Goal: Task Accomplishment & Management: Manage account settings

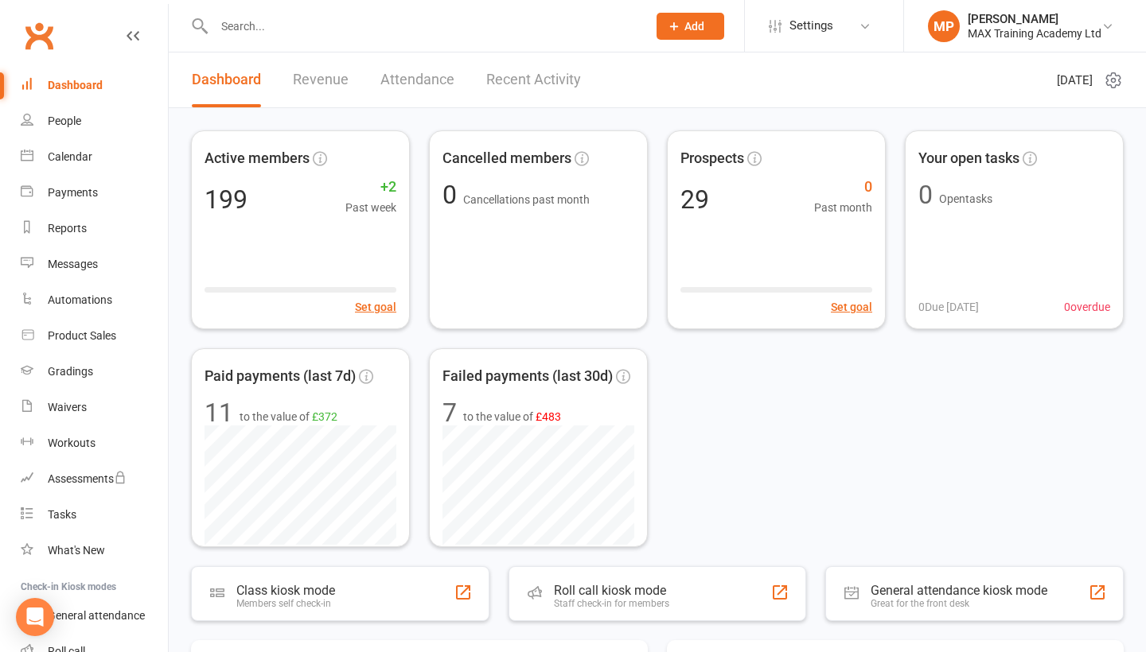
click at [261, 21] on input "text" at bounding box center [422, 26] width 426 height 22
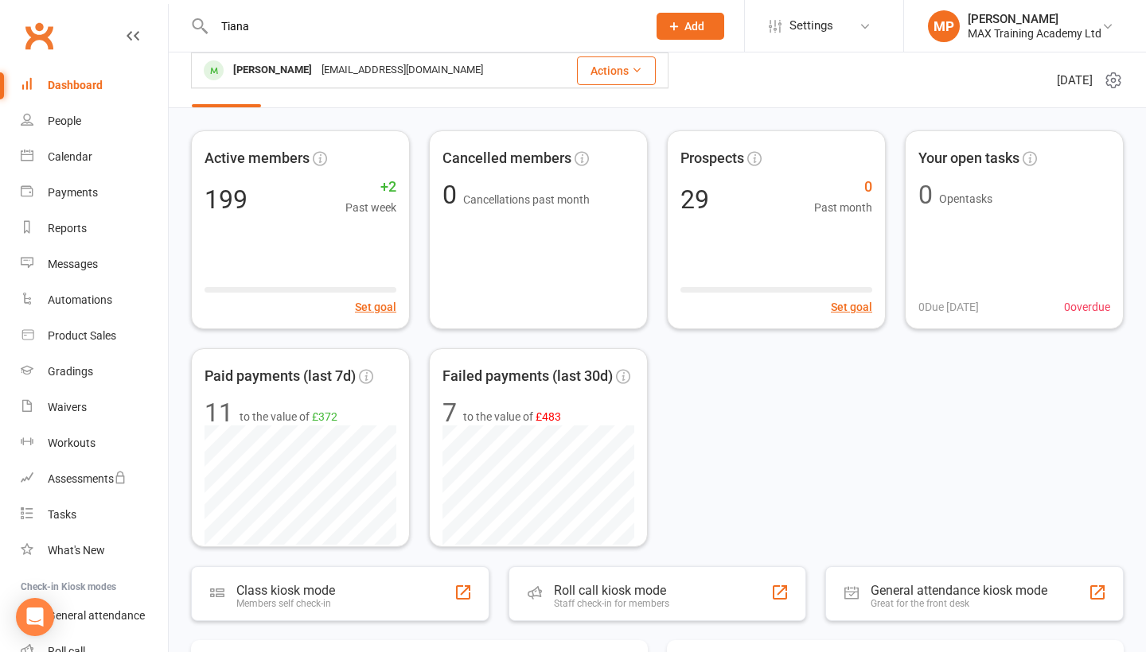
type input "Tiana"
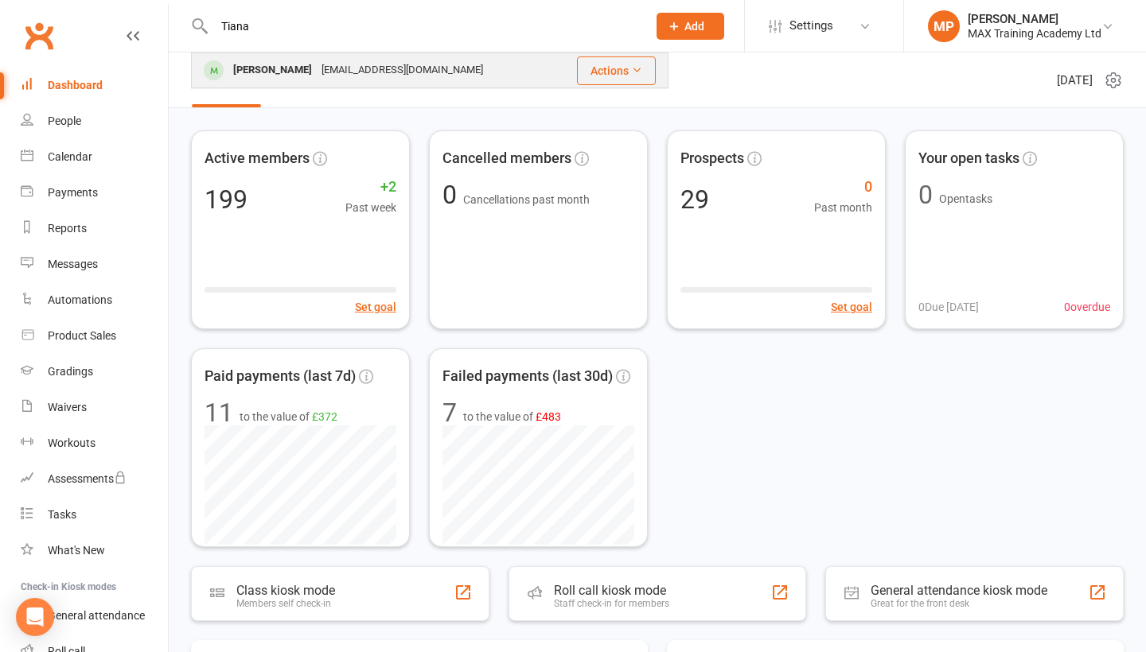
drag, startPoint x: 265, startPoint y: 52, endPoint x: 286, endPoint y: 73, distance: 29.8
click at [286, 73] on div "[PERSON_NAME]" at bounding box center [272, 70] width 88 height 23
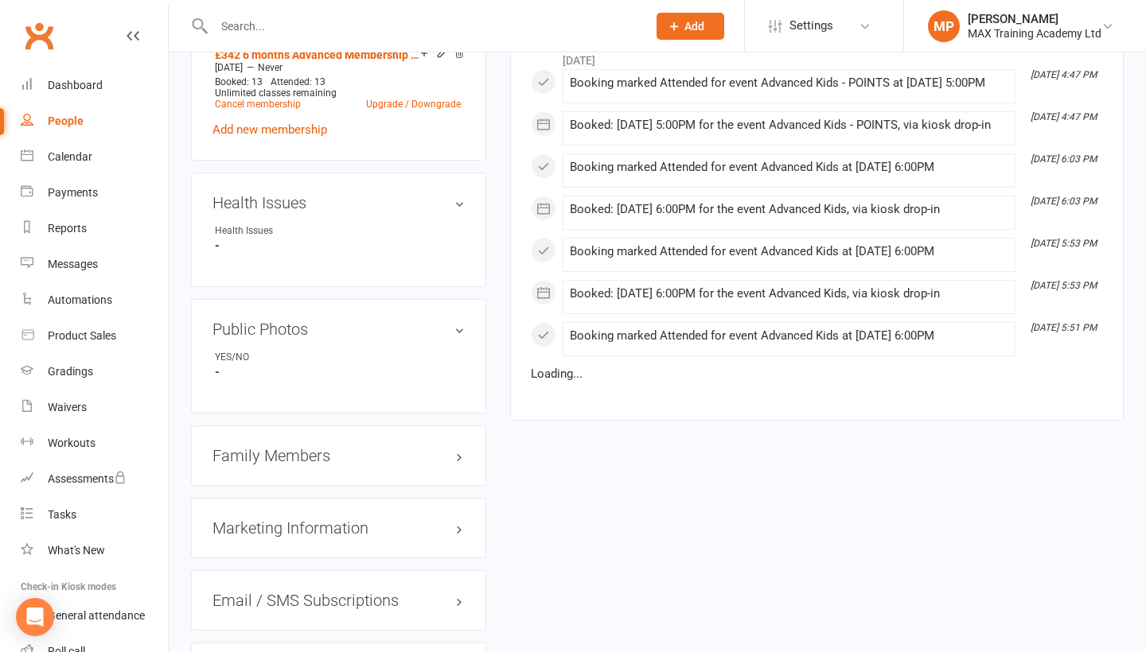
scroll to position [1147, 0]
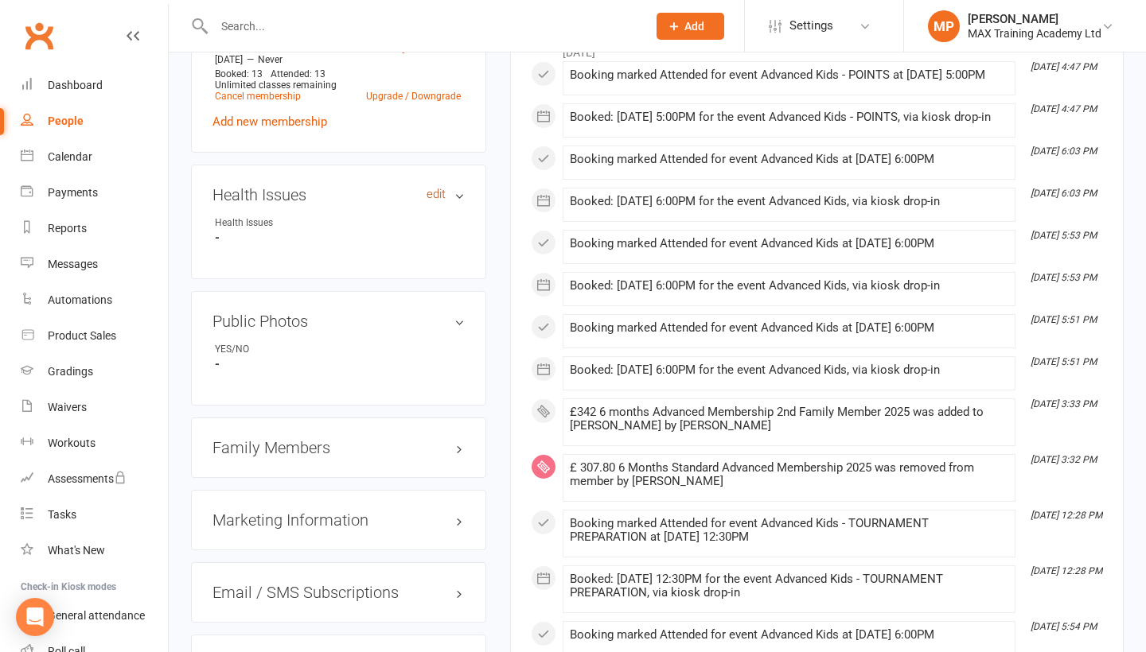
click at [438, 189] on link "edit" at bounding box center [435, 195] width 19 height 14
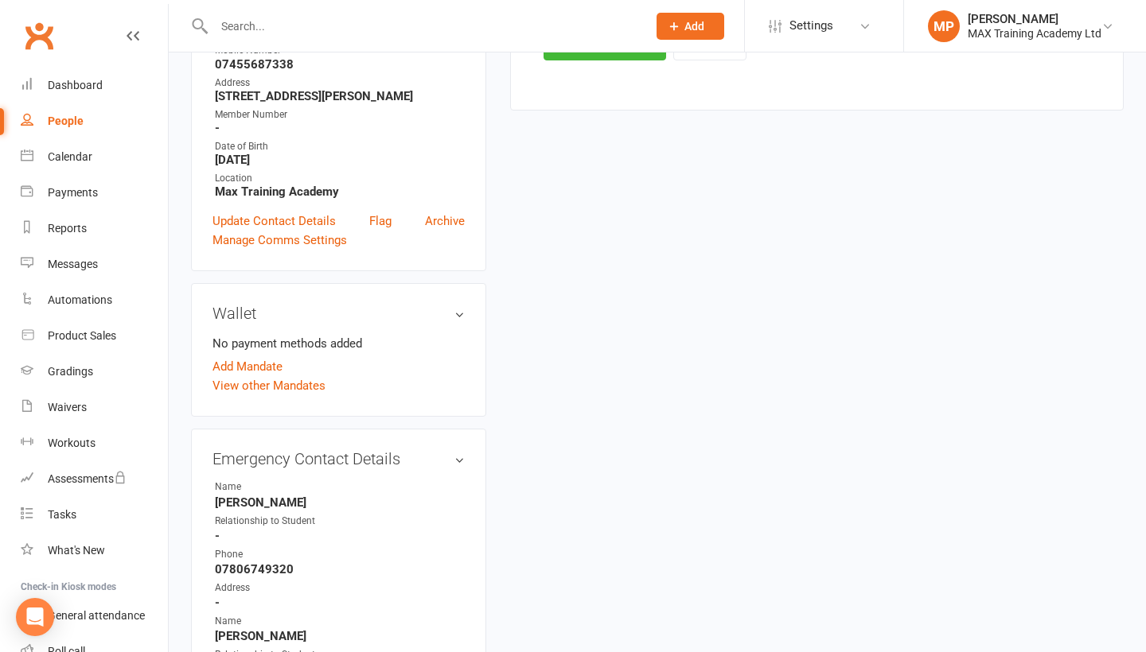
scroll to position [135, 0]
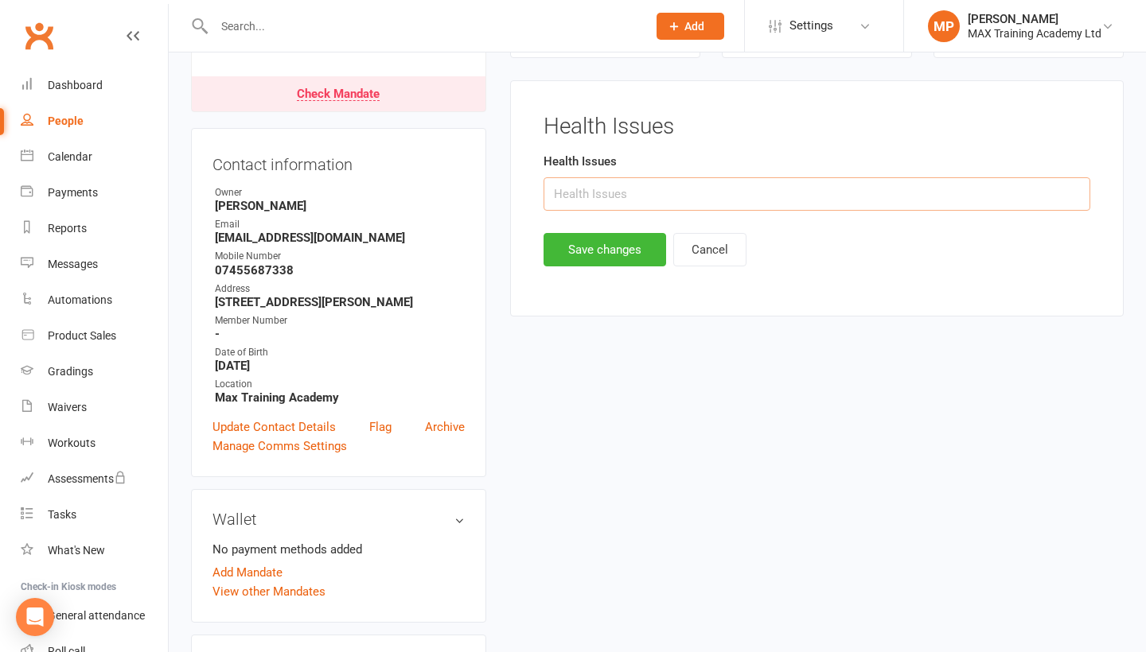
click at [586, 197] on input "text" at bounding box center [816, 193] width 547 height 33
type input "Recurrent acute [MEDICAL_DATA], Hearing assessment arranged, Intrinsic [MEDICAL…"
click at [637, 251] on button "Save changes" at bounding box center [604, 249] width 123 height 33
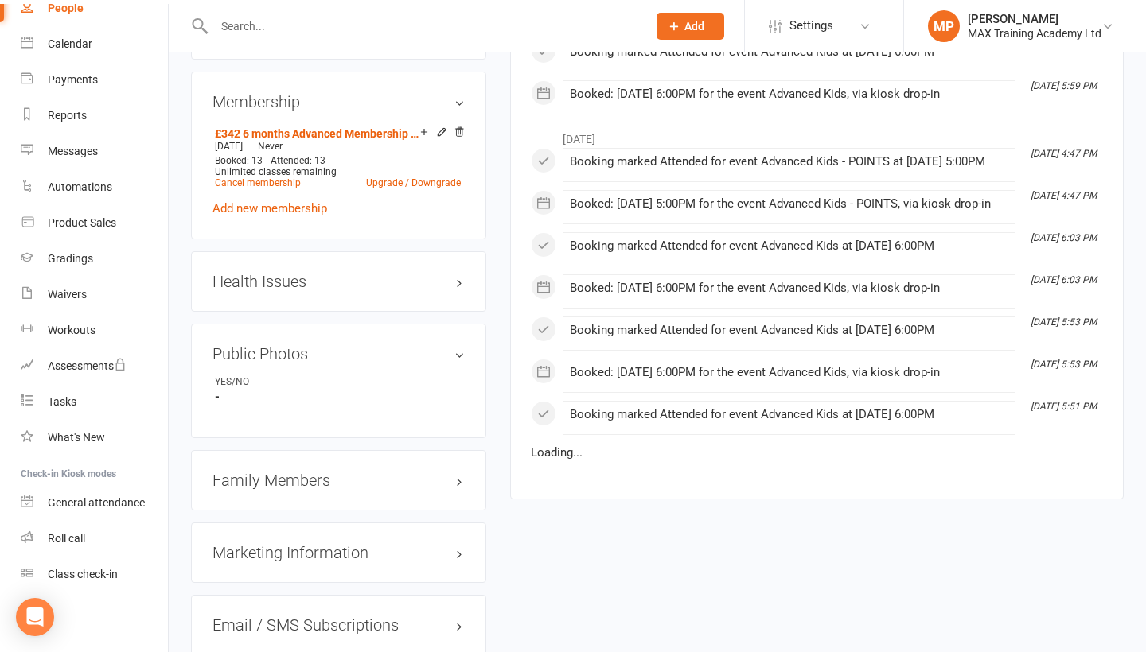
scroll to position [1093, 0]
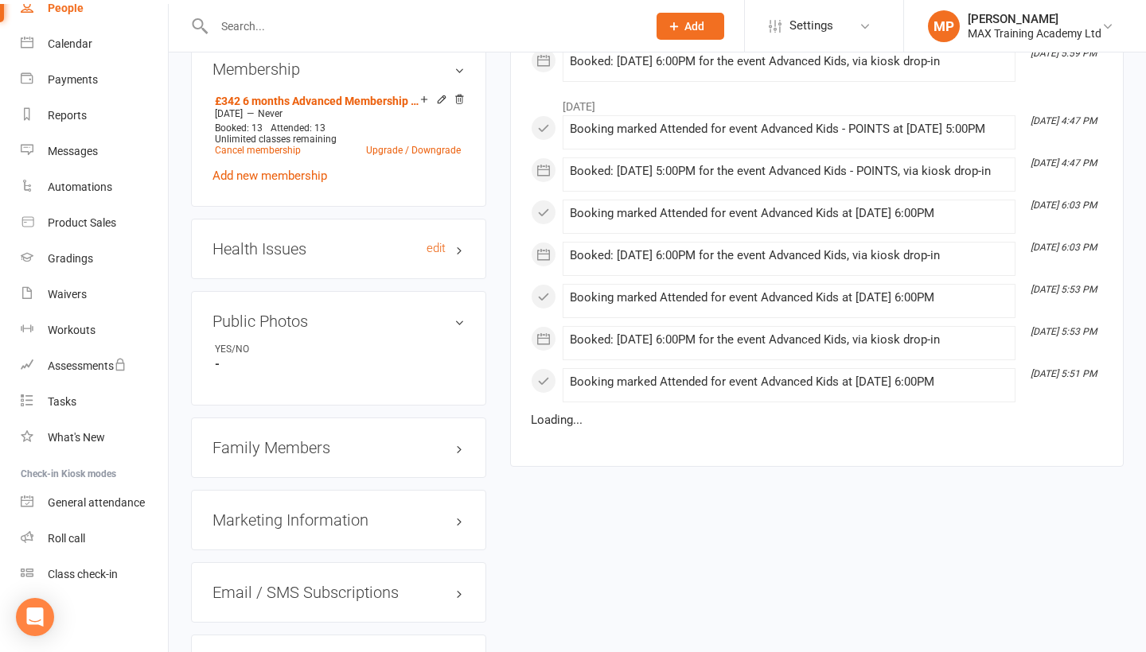
click at [294, 254] on h3 "Health Issues edit" at bounding box center [338, 249] width 252 height 18
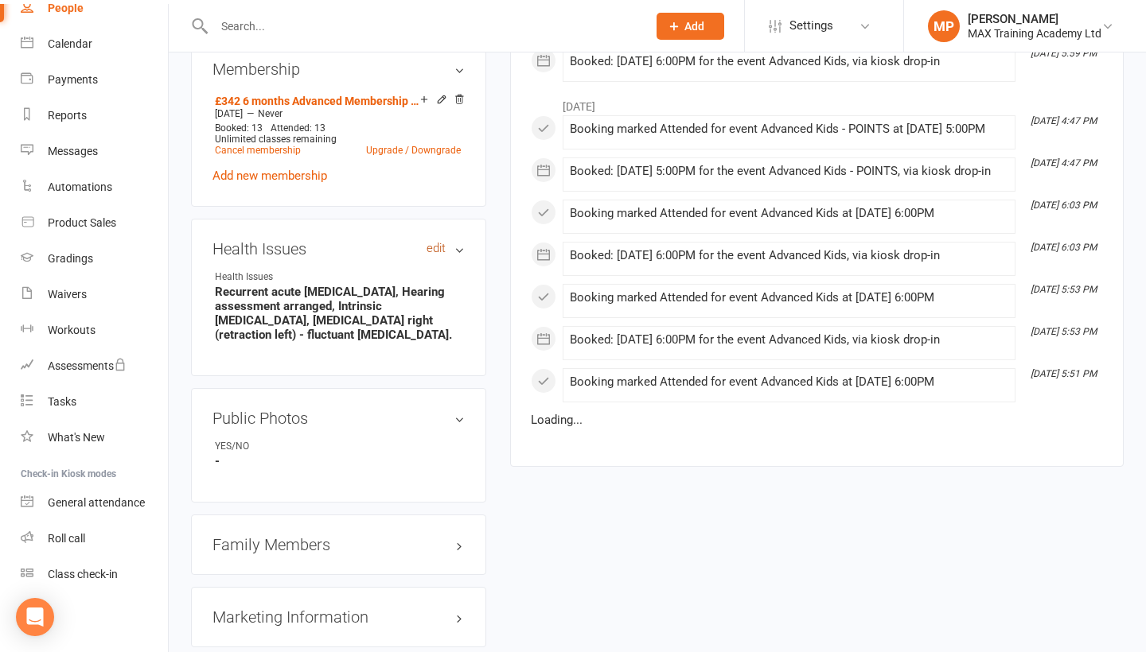
click at [438, 249] on link "edit" at bounding box center [435, 249] width 19 height 14
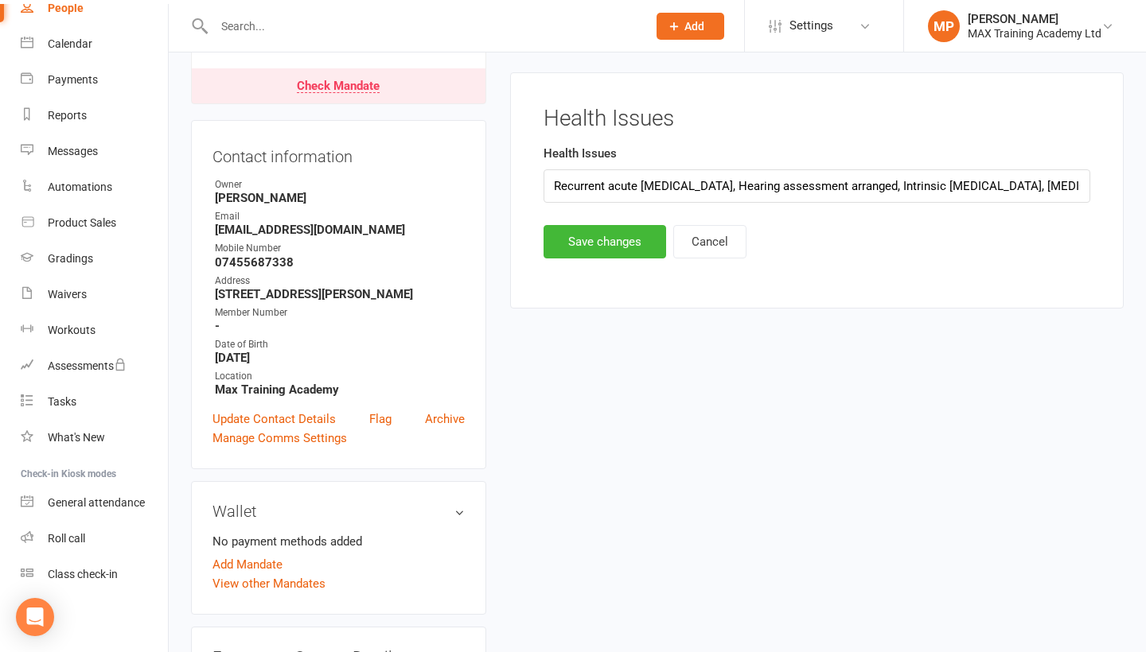
scroll to position [135, 0]
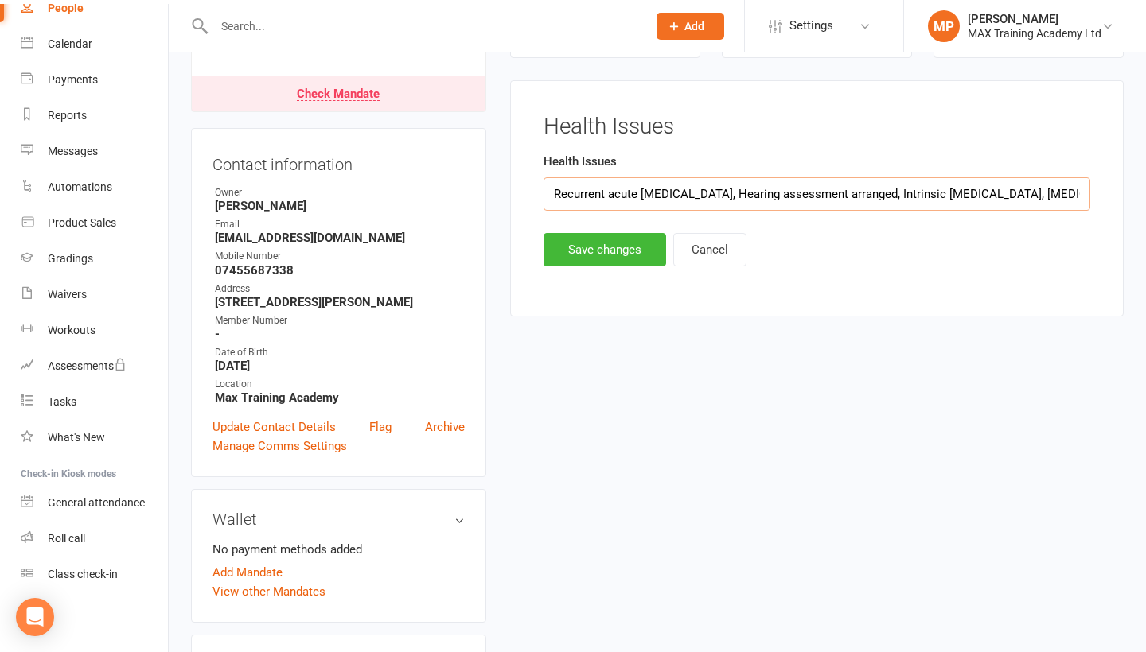
click at [1057, 197] on input "Recurrent acute [MEDICAL_DATA], Hearing assessment arranged, Intrinsic [MEDICAL…" at bounding box center [816, 193] width 547 height 33
type input "Recurrent acute [MEDICAL_DATA], Hearing assessment arranged, Intrinsic [MEDICAL…"
click at [594, 262] on button "Save changes" at bounding box center [604, 249] width 123 height 33
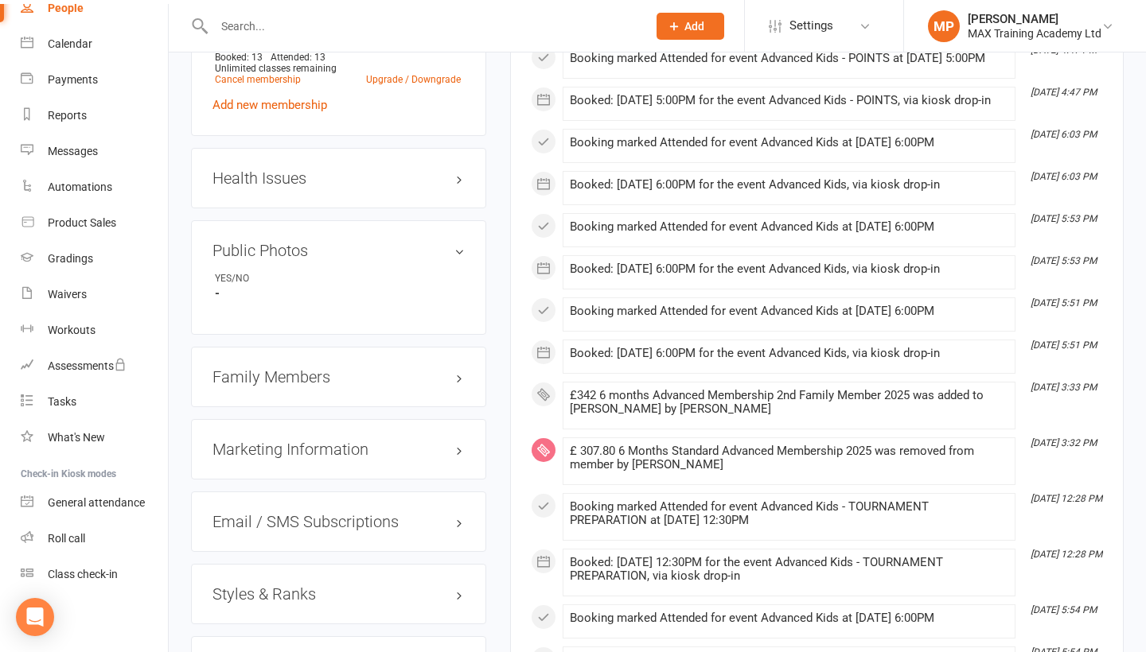
scroll to position [1170, 0]
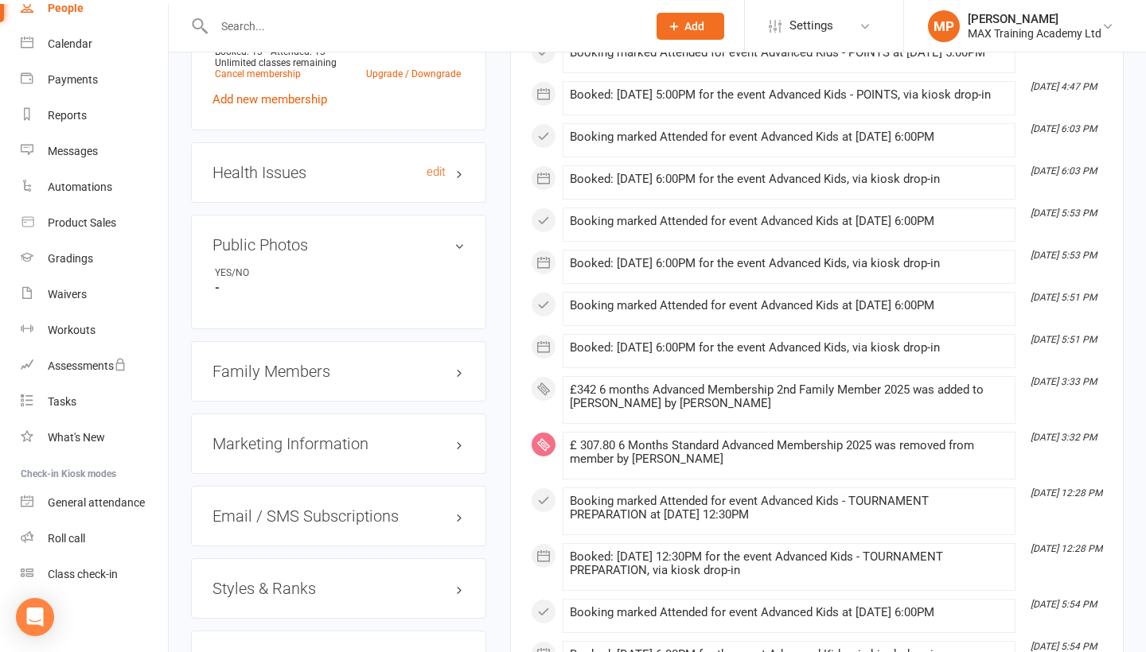
click at [302, 172] on h3 "Health Issues edit" at bounding box center [338, 173] width 252 height 18
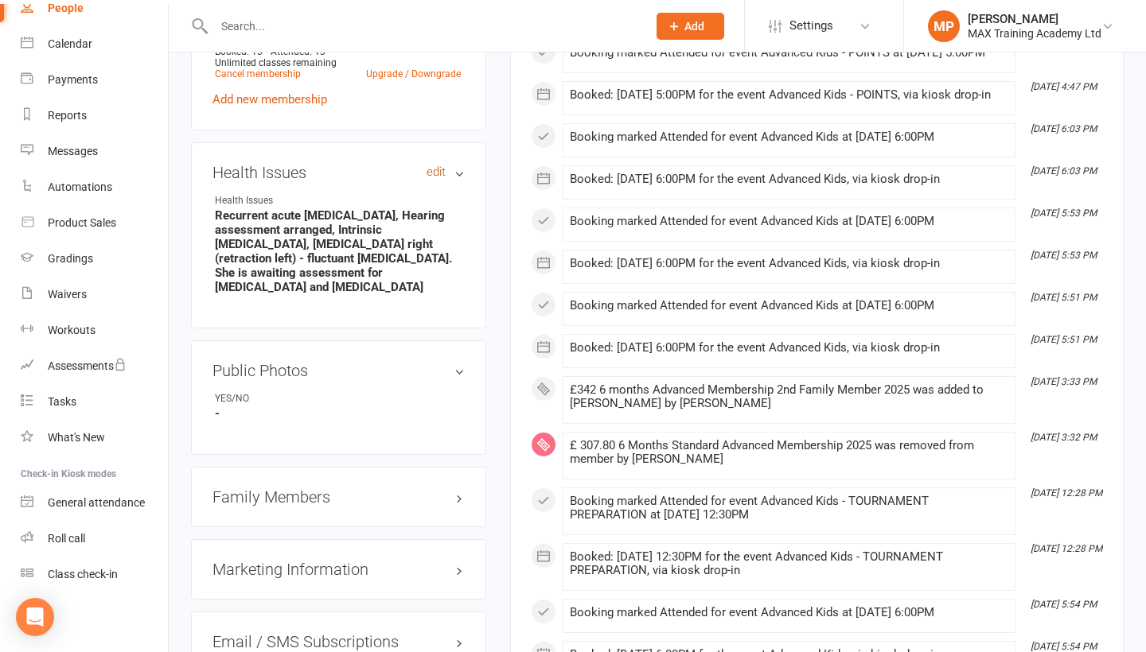
click at [439, 170] on link "edit" at bounding box center [435, 172] width 19 height 14
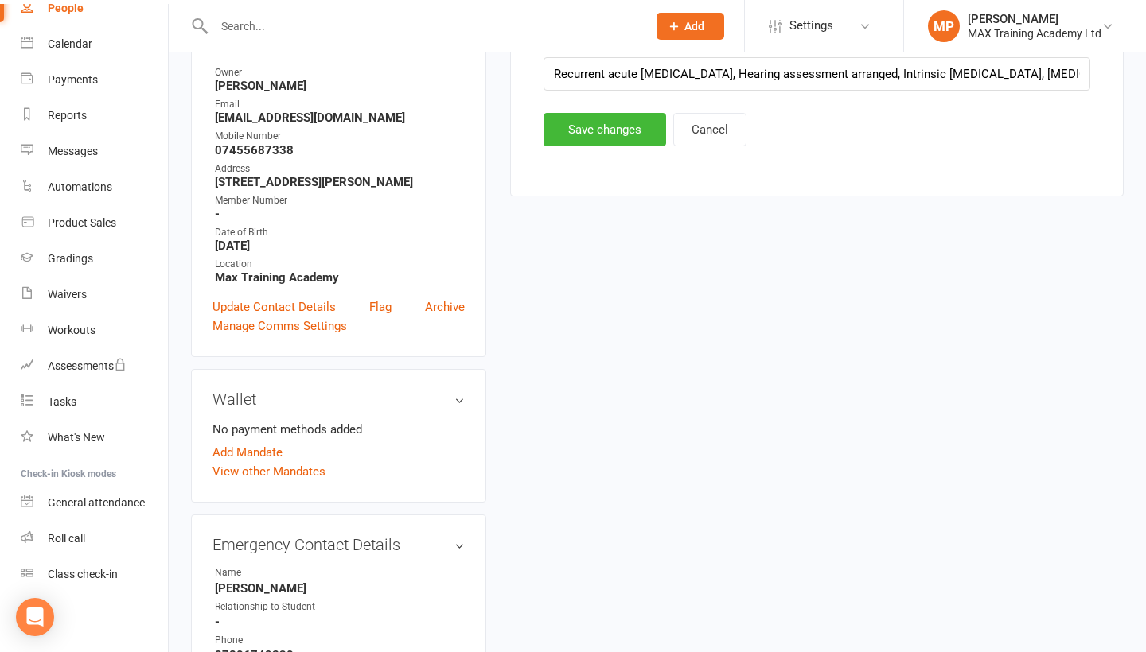
scroll to position [135, 0]
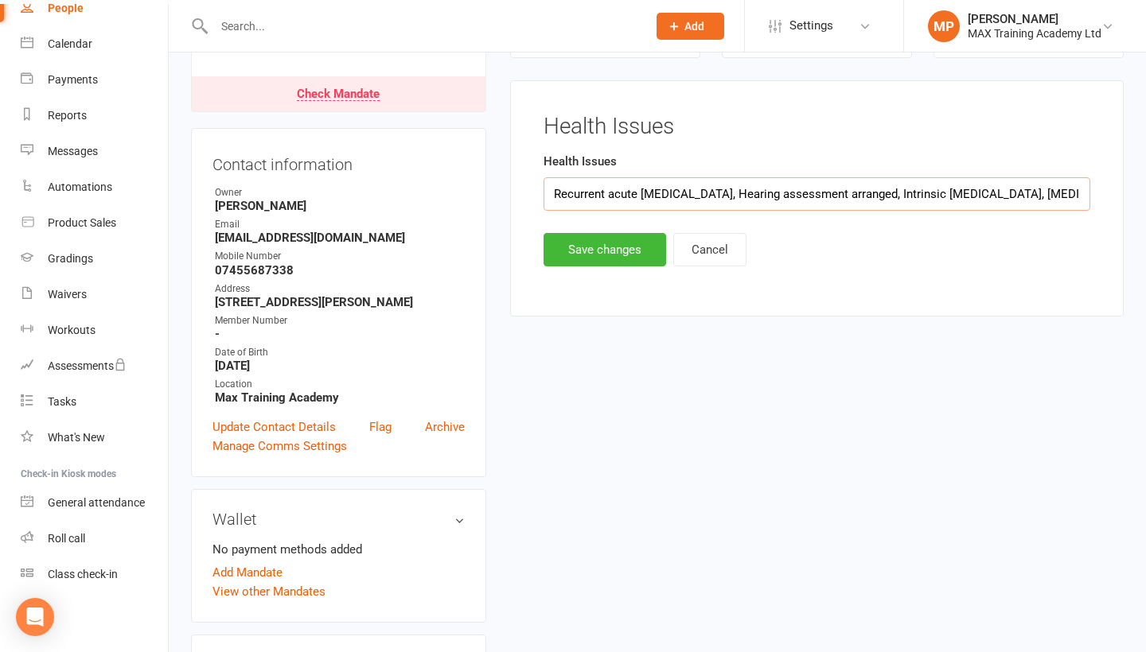
drag, startPoint x: 744, startPoint y: 190, endPoint x: 901, endPoint y: 187, distance: 157.6
click at [901, 187] on input "Recurrent acute [MEDICAL_DATA], Hearing assessment arranged, Intrinsic [MEDICAL…" at bounding box center [816, 193] width 547 height 33
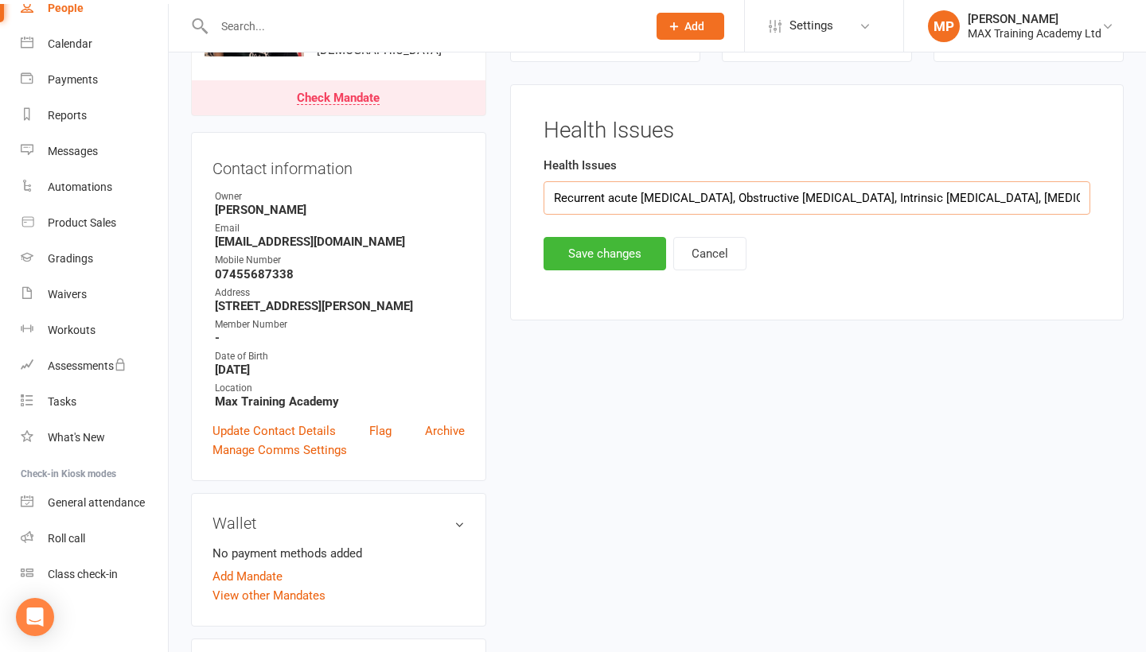
scroll to position [125, 0]
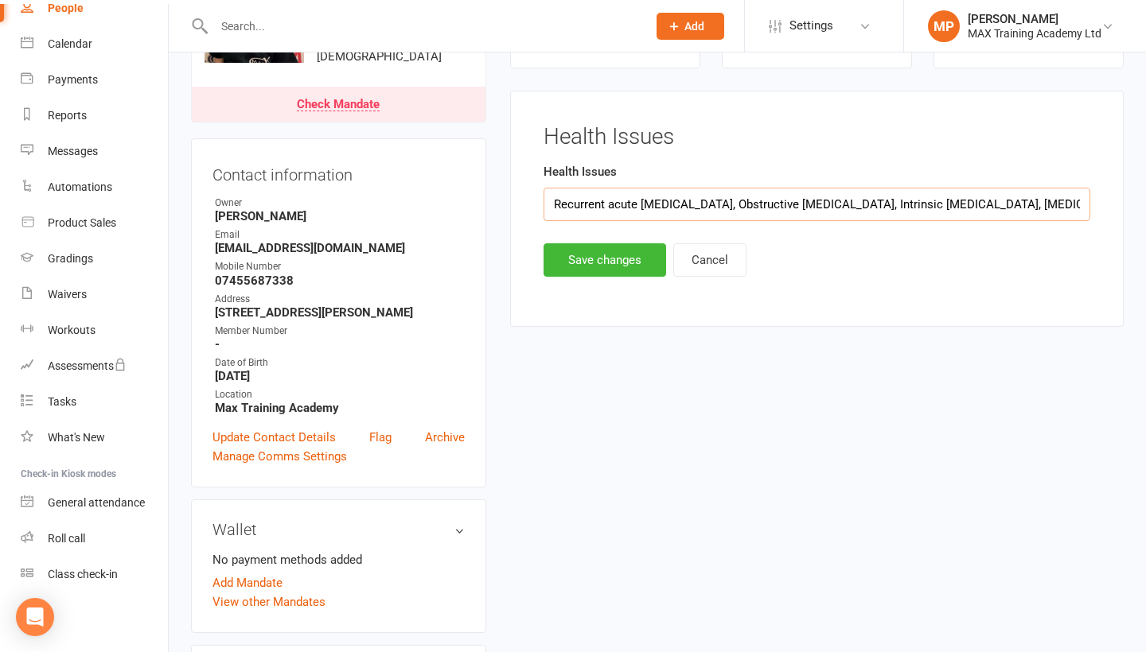
click at [645, 189] on input "Recurrent acute [MEDICAL_DATA], Obstructive [MEDICAL_DATA], Intrinsic [MEDICAL_…" at bounding box center [816, 204] width 547 height 33
type input "Recurrent acute [MEDICAL_DATA], Obstructive [MEDICAL_DATA], Intrinsic [MEDICAL_…"
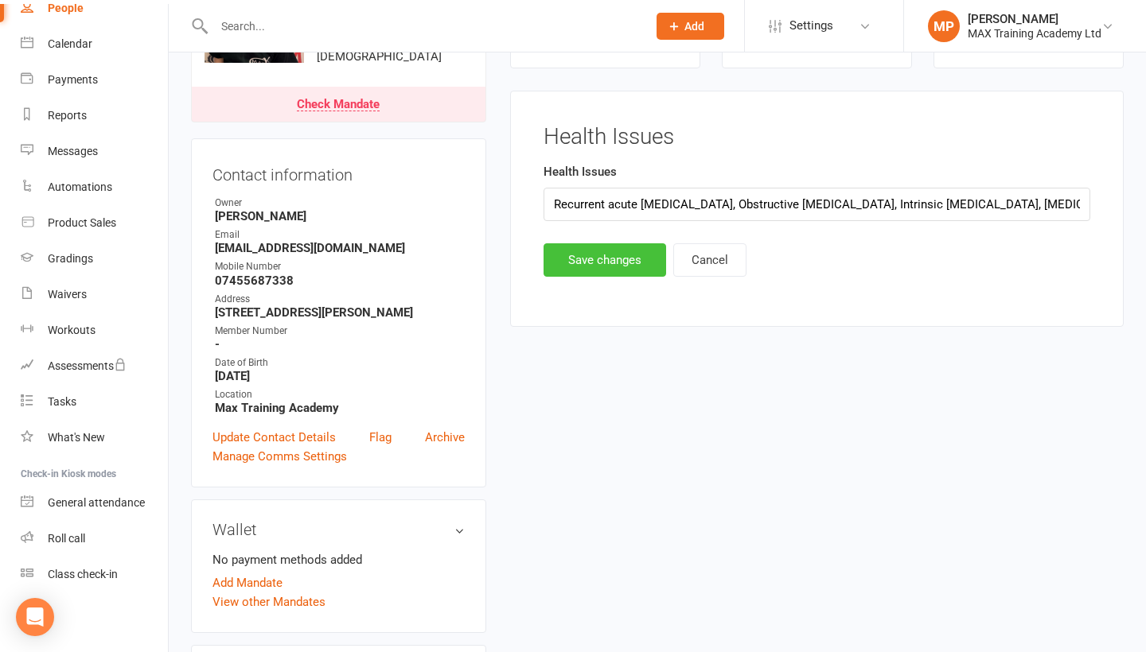
click at [606, 257] on button "Save changes" at bounding box center [604, 259] width 123 height 33
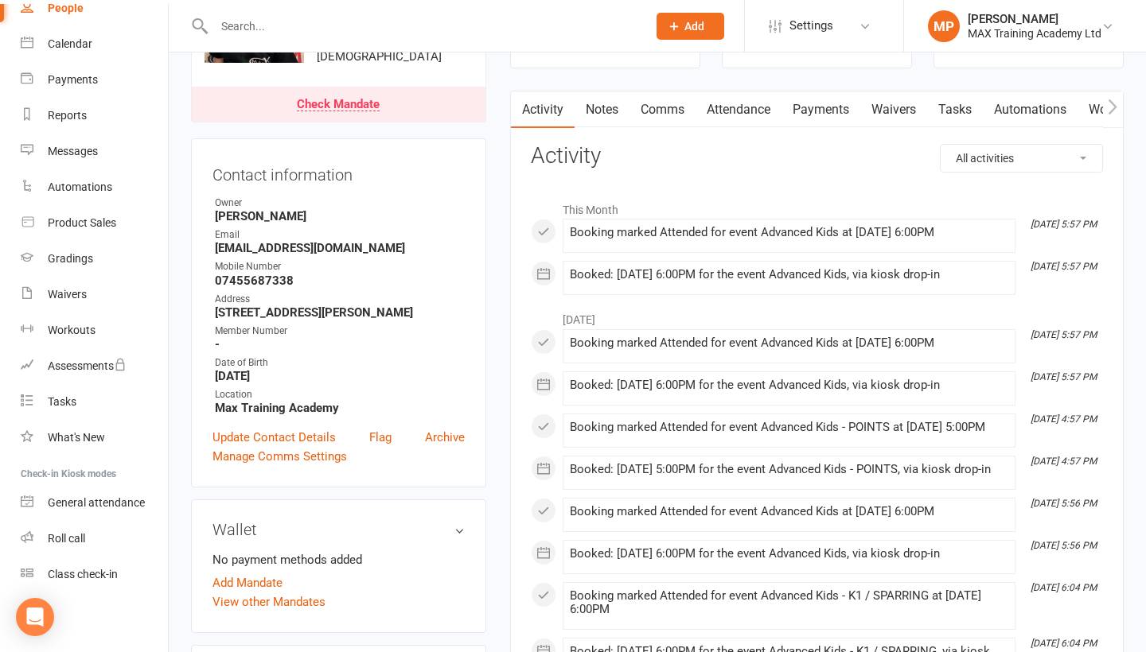
click at [436, 33] on input "text" at bounding box center [422, 26] width 426 height 22
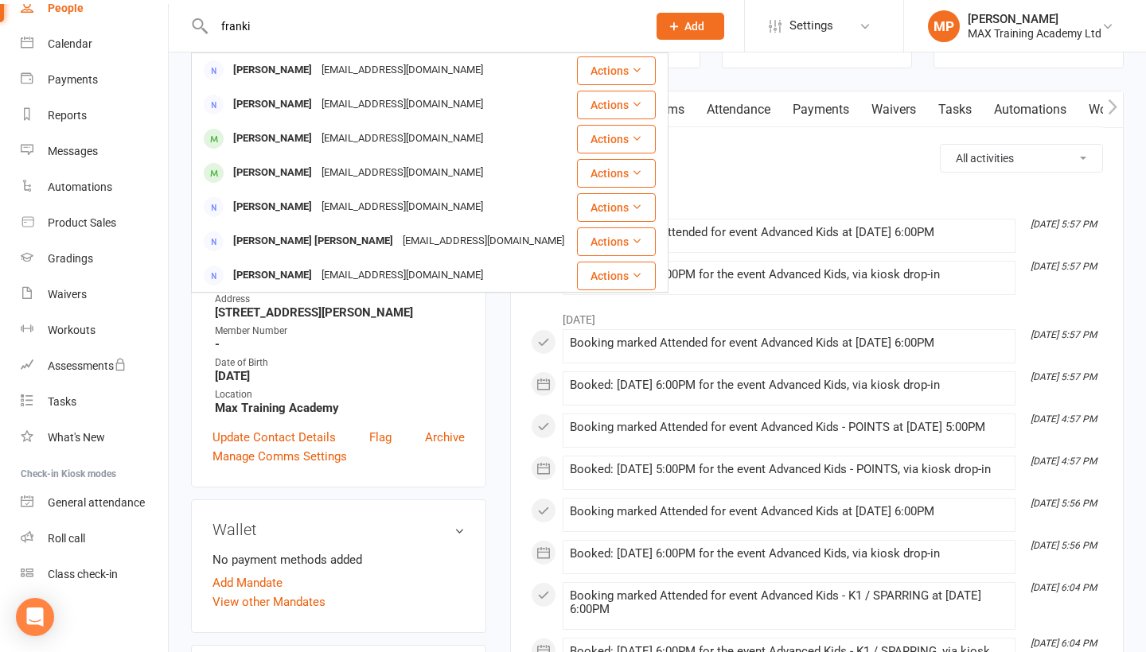
type input "[PERSON_NAME]"
drag, startPoint x: 436, startPoint y: 33, endPoint x: 294, endPoint y: 173, distance: 199.2
click at [294, 173] on div "[PERSON_NAME]" at bounding box center [272, 173] width 88 height 23
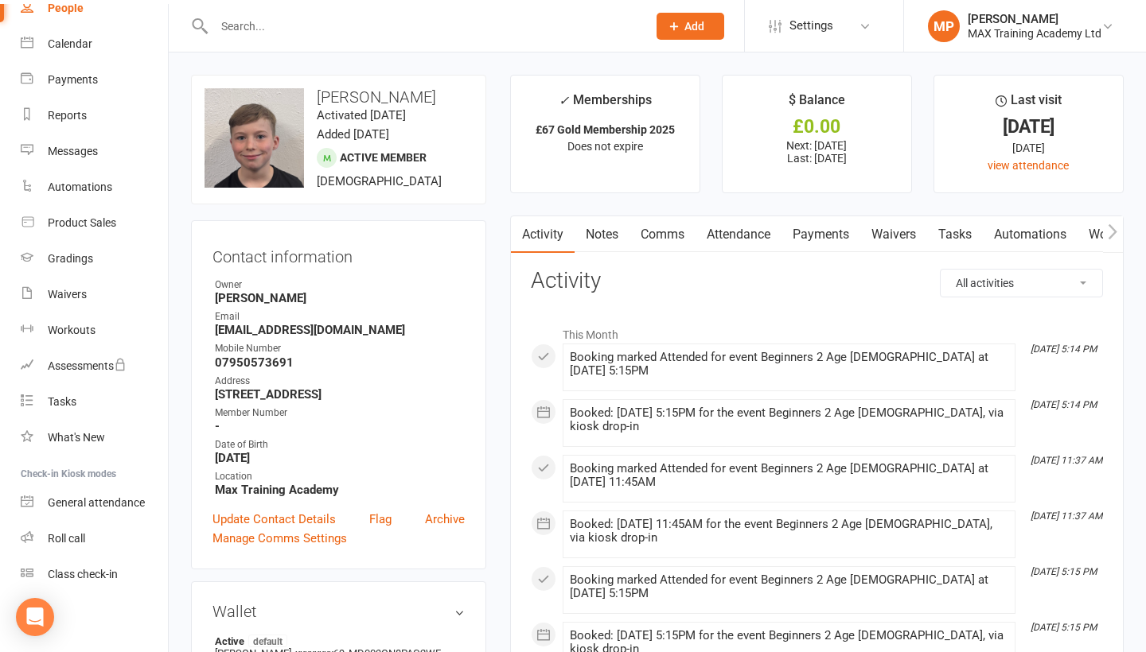
click at [496, 29] on input "text" at bounding box center [422, 26] width 426 height 22
type input "j"
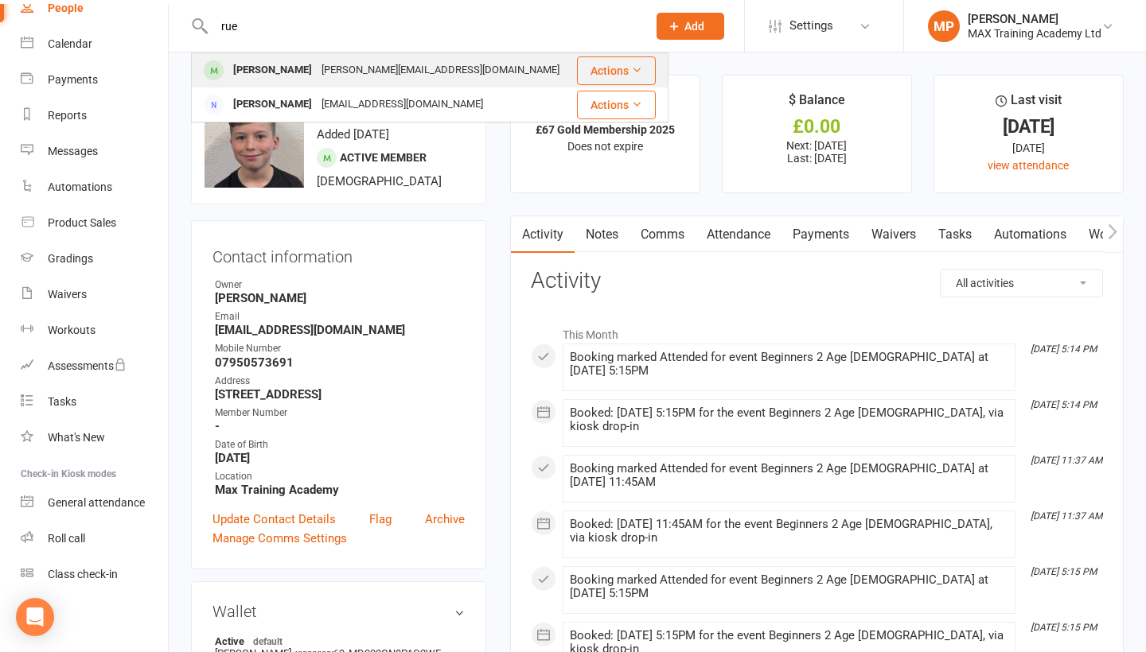
type input "rue"
click at [411, 72] on div "[PERSON_NAME][EMAIL_ADDRESS][DOMAIN_NAME]" at bounding box center [440, 70] width 247 height 23
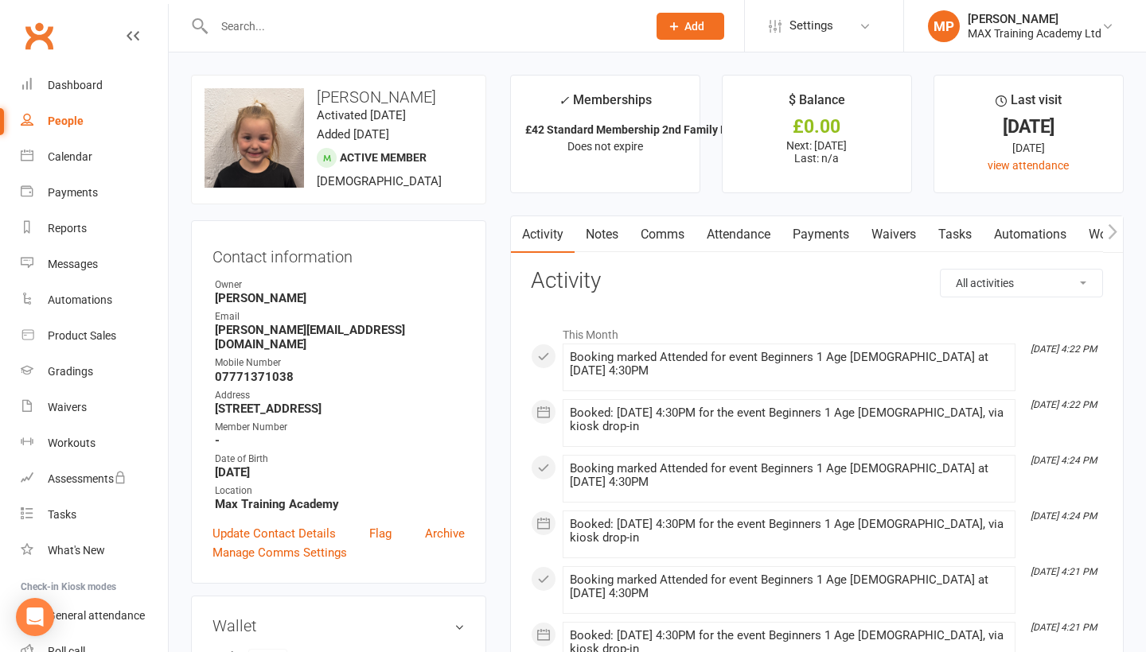
click at [68, 113] on link "People" at bounding box center [94, 121] width 147 height 36
select select "100"
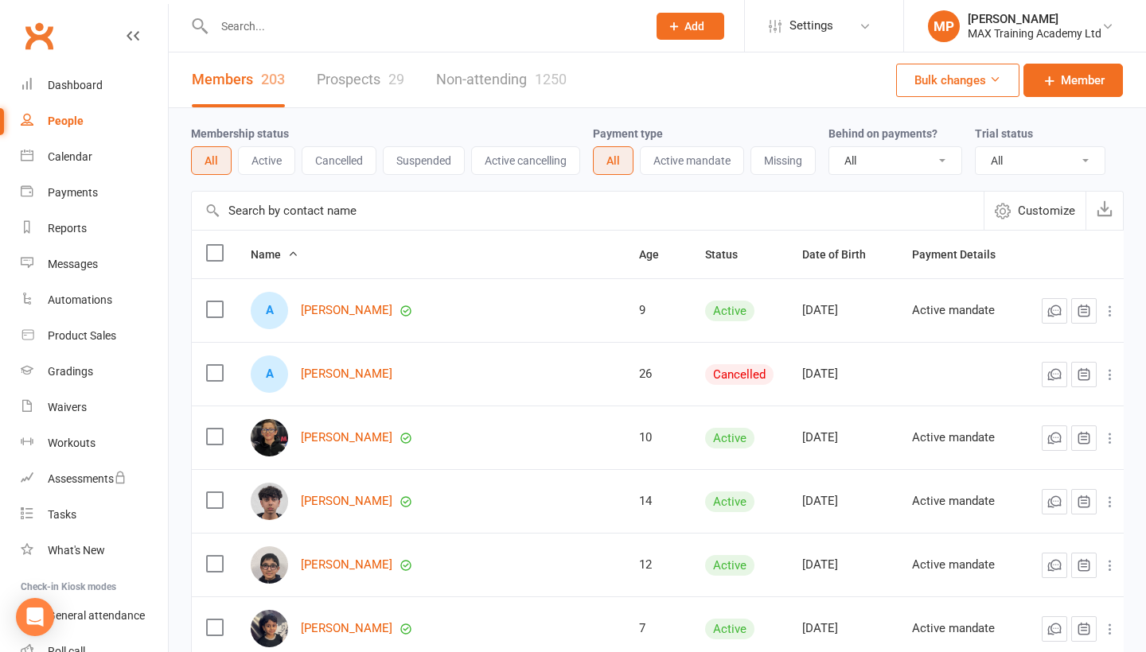
click at [306, 8] on div at bounding box center [413, 26] width 445 height 52
click at [306, 26] on input "text" at bounding box center [422, 26] width 426 height 22
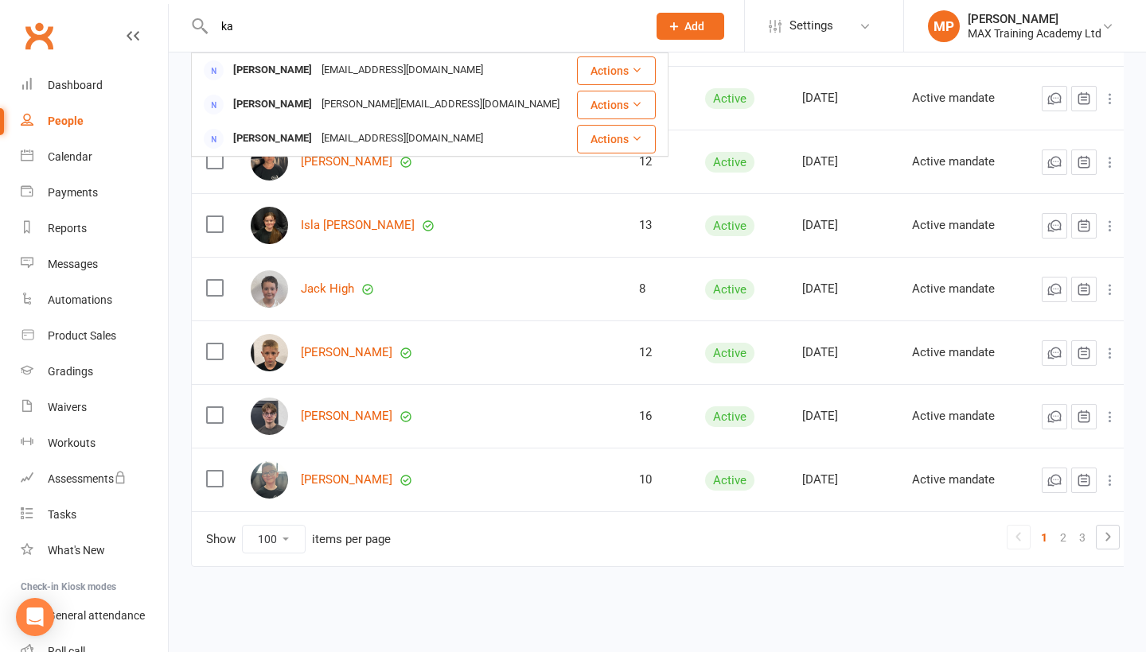
scroll to position [6145, 0]
type input "ka"
click at [1056, 527] on link "2" at bounding box center [1062, 538] width 19 height 22
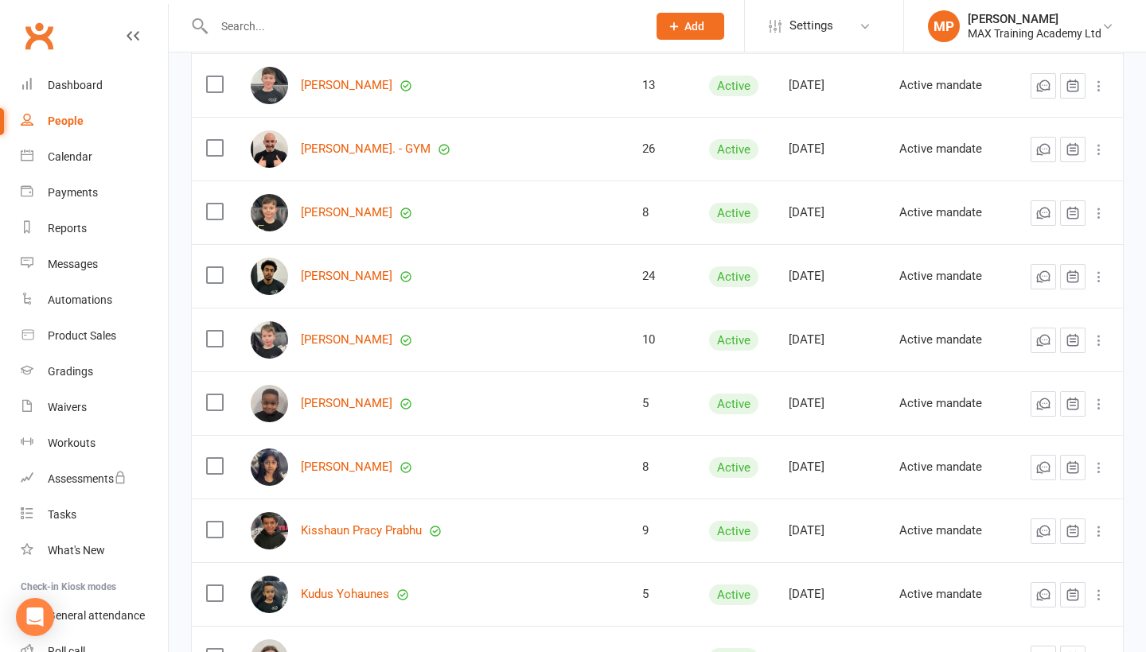
scroll to position [805, 0]
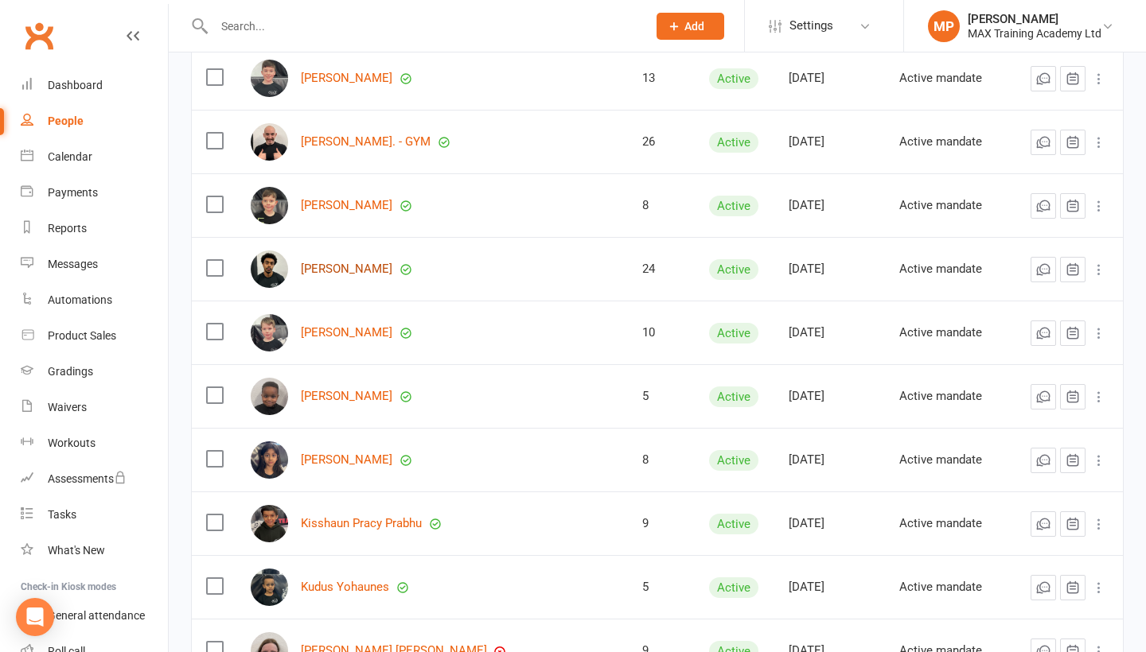
click at [375, 272] on link "[PERSON_NAME]" at bounding box center [346, 270] width 91 height 14
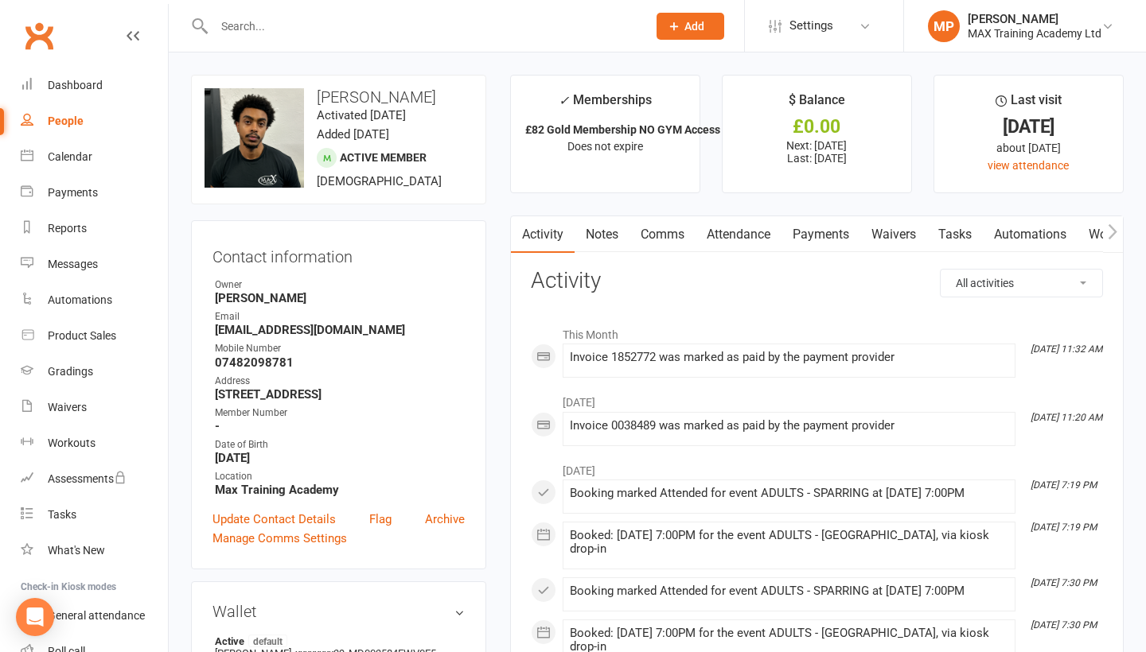
click at [835, 223] on link "Payments" at bounding box center [820, 234] width 79 height 37
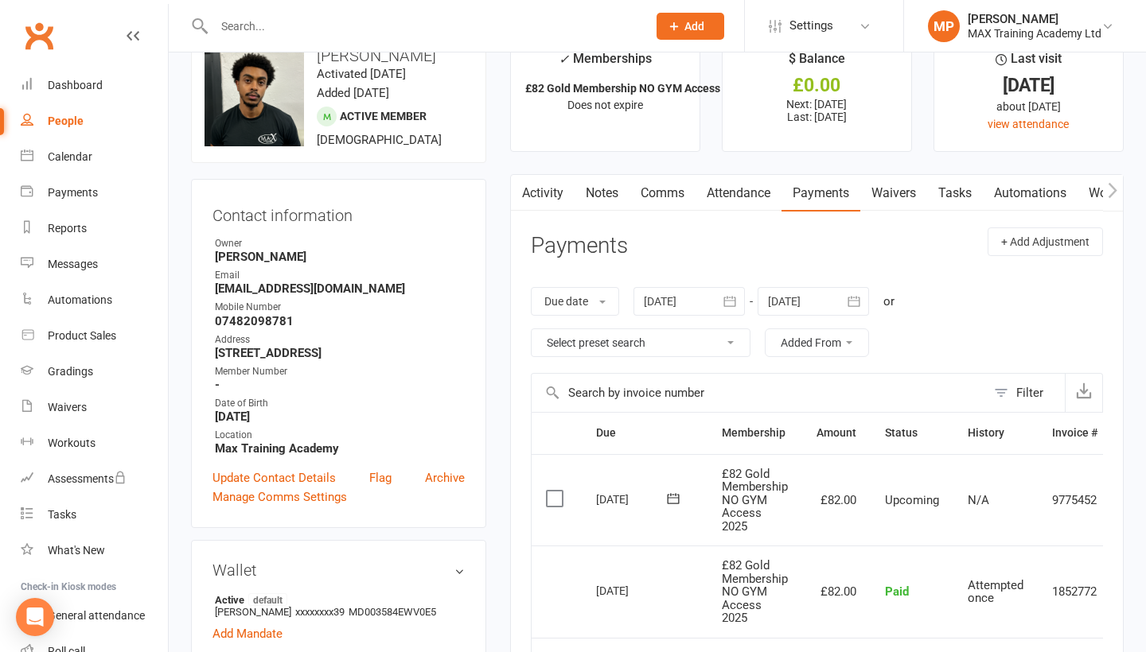
scroll to position [40, 0]
click at [387, 29] on input "text" at bounding box center [422, 26] width 426 height 22
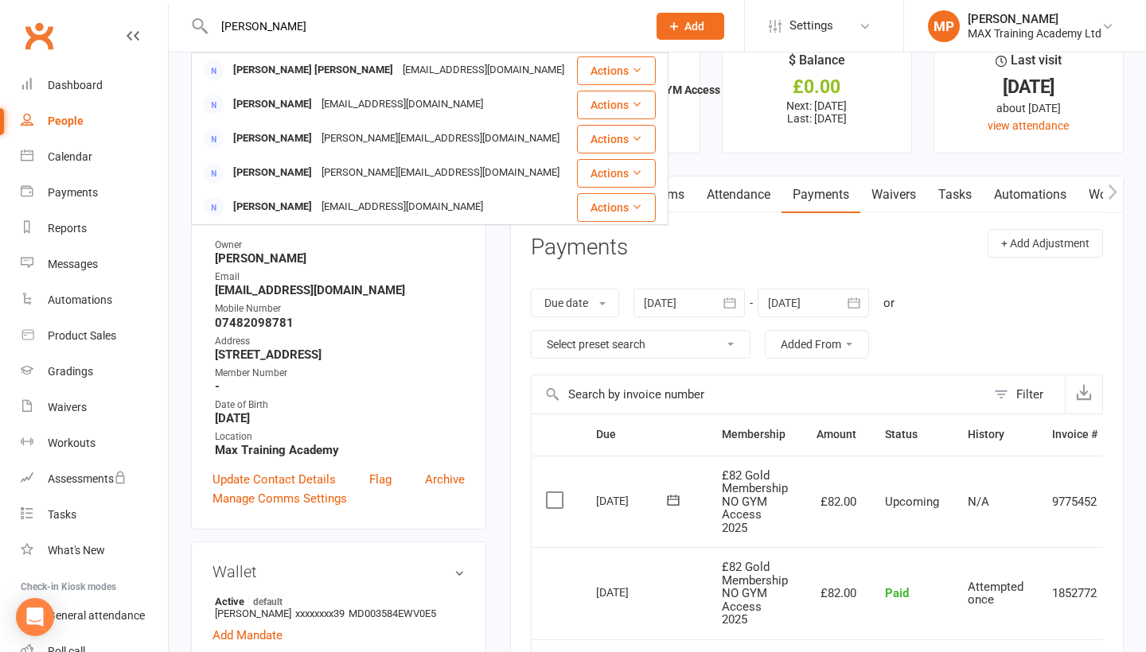
type input "[PERSON_NAME]"
drag, startPoint x: 387, startPoint y: 29, endPoint x: 366, endPoint y: 72, distance: 47.3
click at [398, 72] on div "[EMAIL_ADDRESS][DOMAIN_NAME]" at bounding box center [483, 70] width 171 height 23
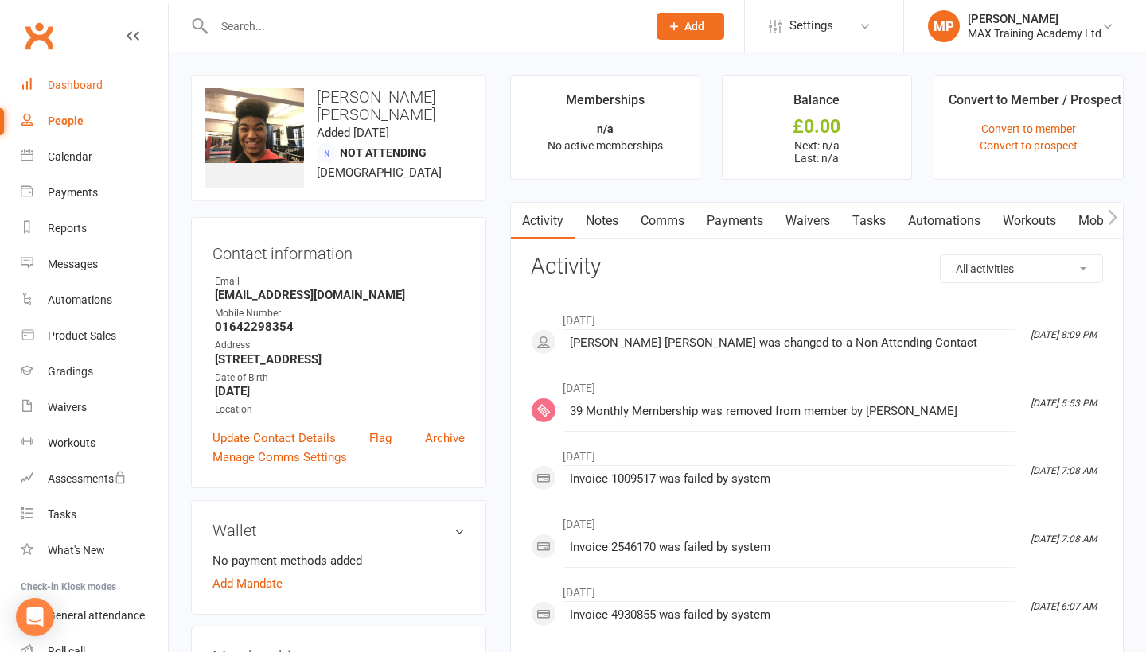
click at [79, 75] on link "Dashboard" at bounding box center [94, 86] width 147 height 36
